Goal: Transaction & Acquisition: Purchase product/service

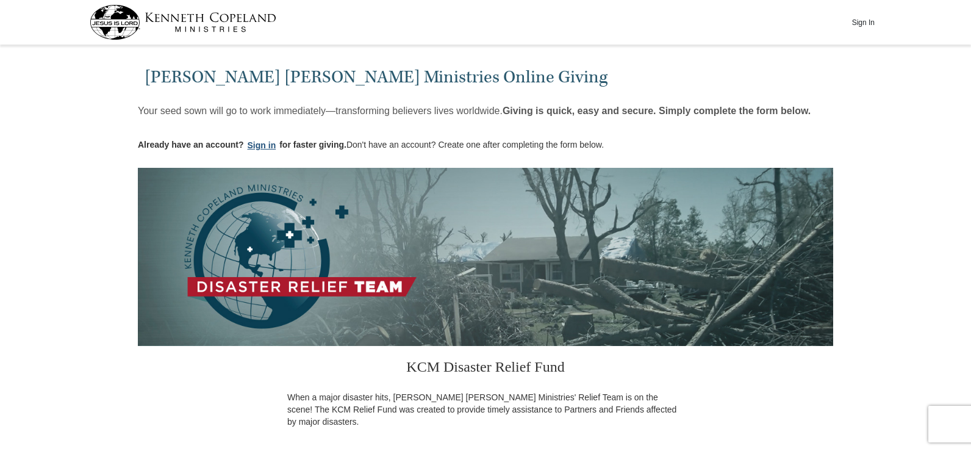
click at [260, 145] on button "Sign in" at bounding box center [262, 145] width 36 height 14
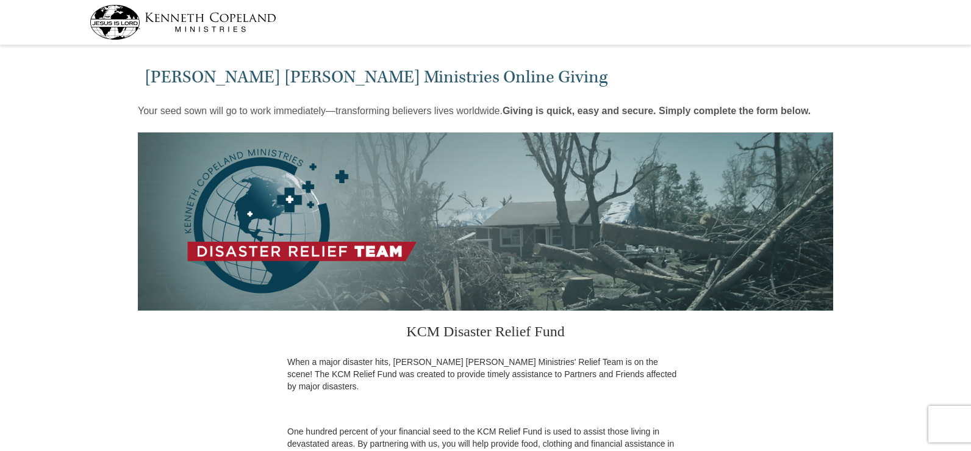
select select "OH"
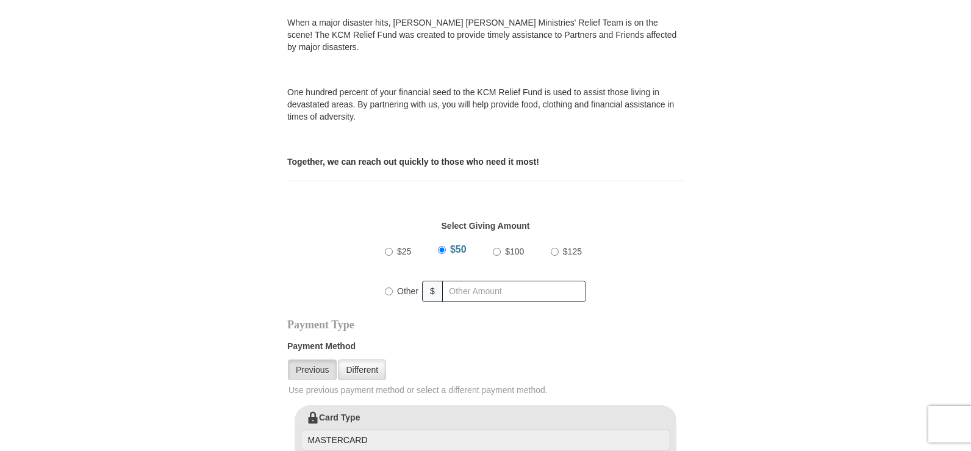
scroll to position [343, 0]
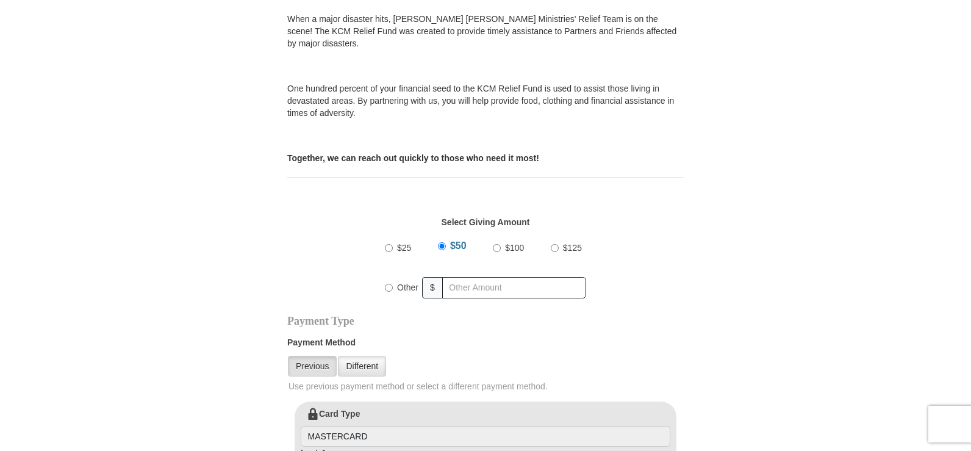
click at [389, 284] on input "Other" at bounding box center [389, 288] width 8 height 8
radio input "true"
type input "35.00"
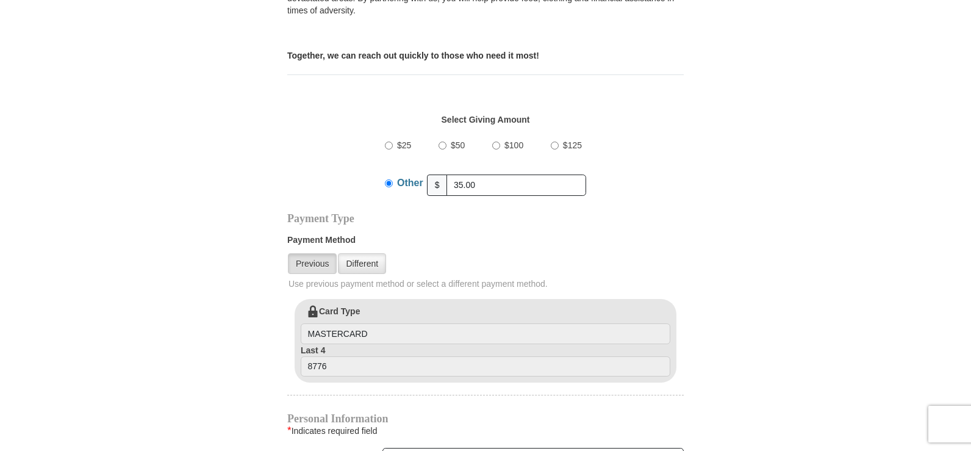
scroll to position [449, 0]
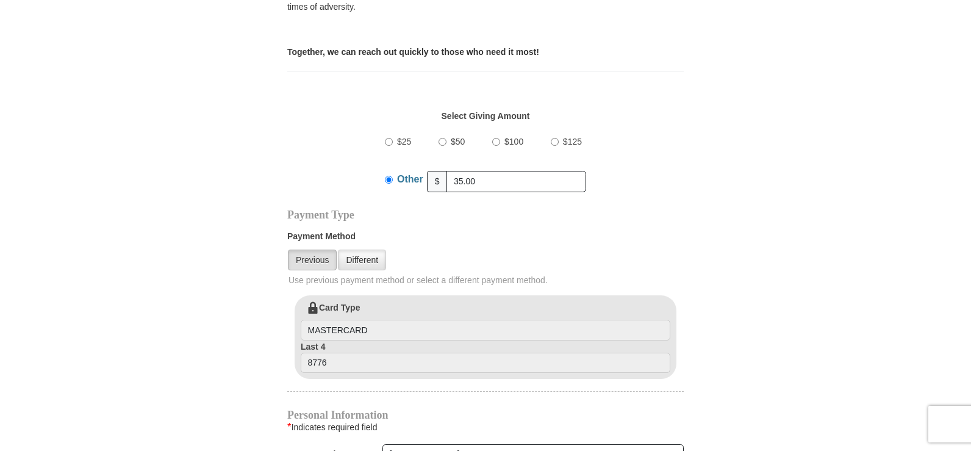
click at [303, 249] on link "Previous" at bounding box center [312, 259] width 49 height 21
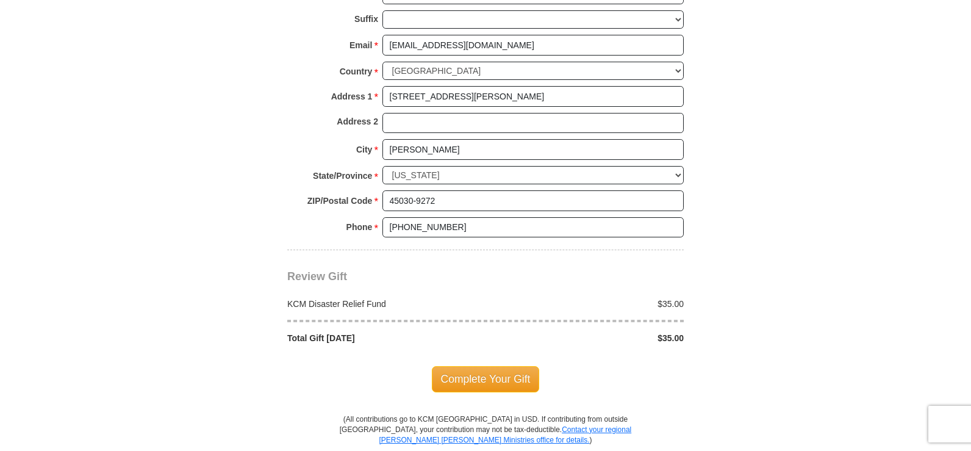
scroll to position [960, 0]
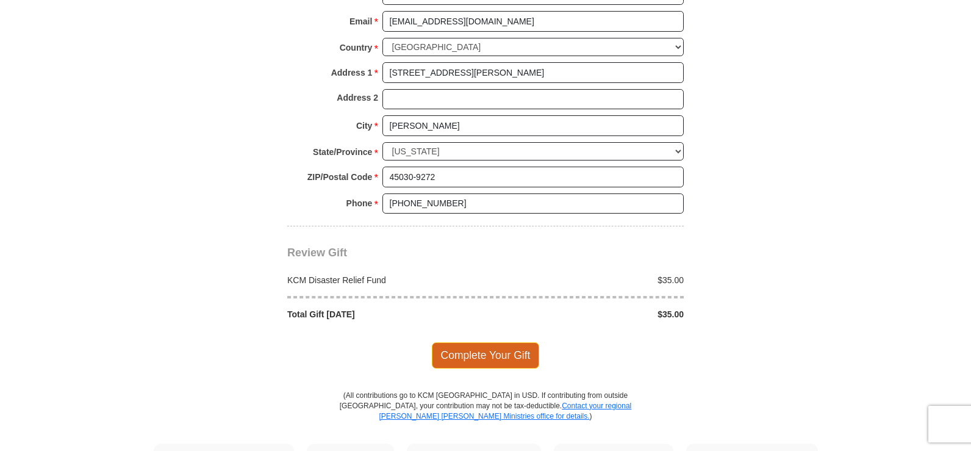
click at [461, 346] on span "Complete Your Gift" at bounding box center [486, 355] width 108 height 26
